Goal: Check status: Check status

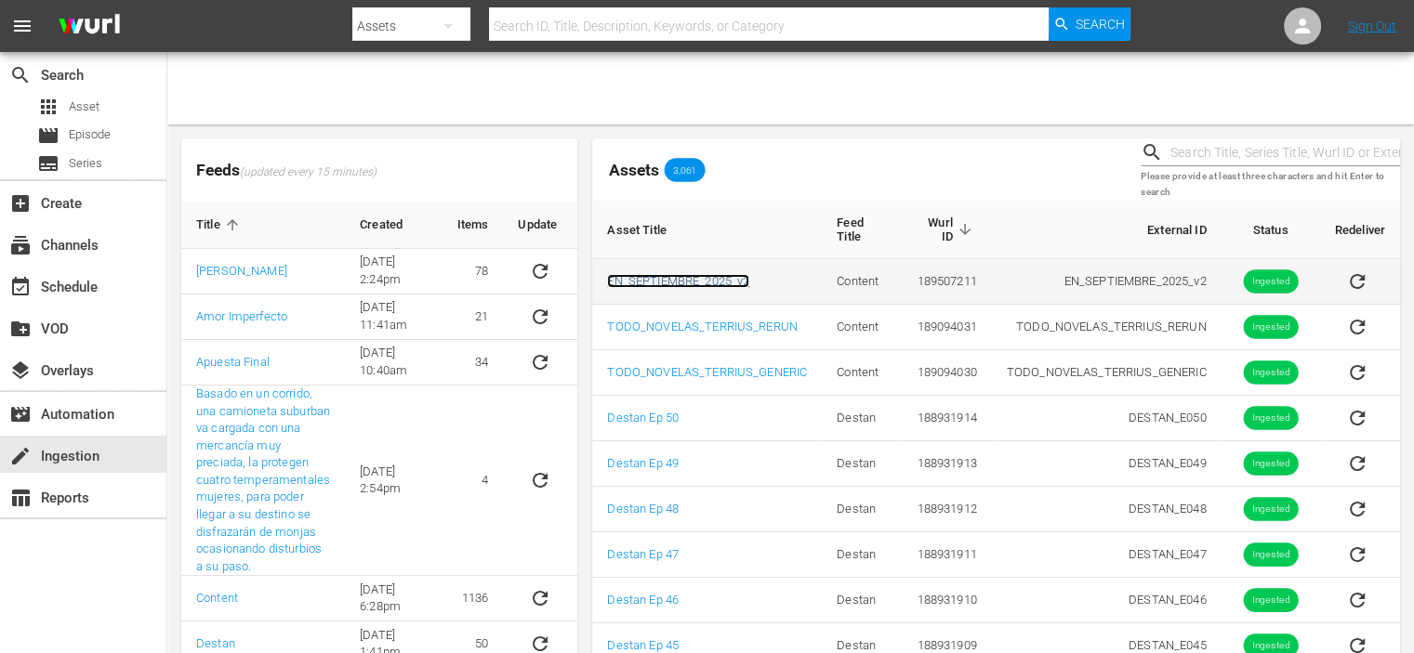
click at [675, 274] on link "EN_SEPTIEMBRE_2025_v2" at bounding box center [678, 281] width 142 height 14
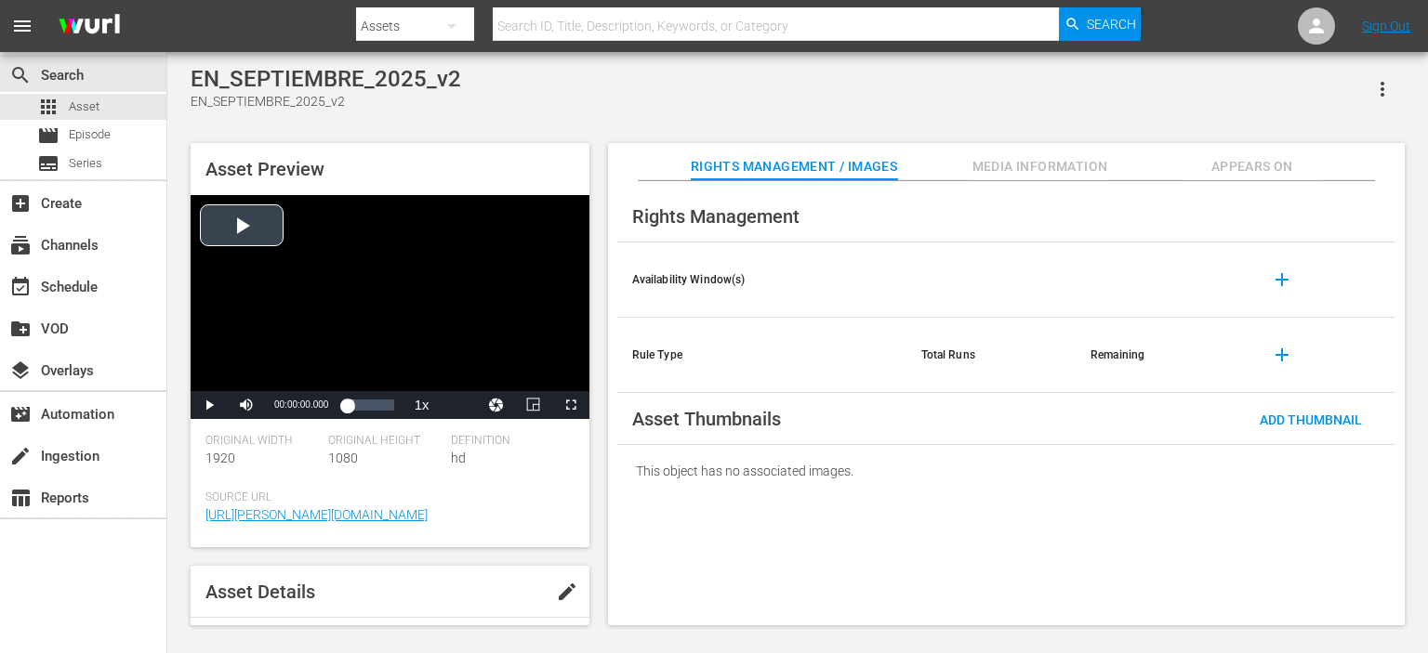
click at [247, 224] on div "Video Player" at bounding box center [390, 293] width 399 height 196
click at [209, 405] on span "Video Player" at bounding box center [209, 405] width 0 height 0
